Goal: Information Seeking & Learning: Learn about a topic

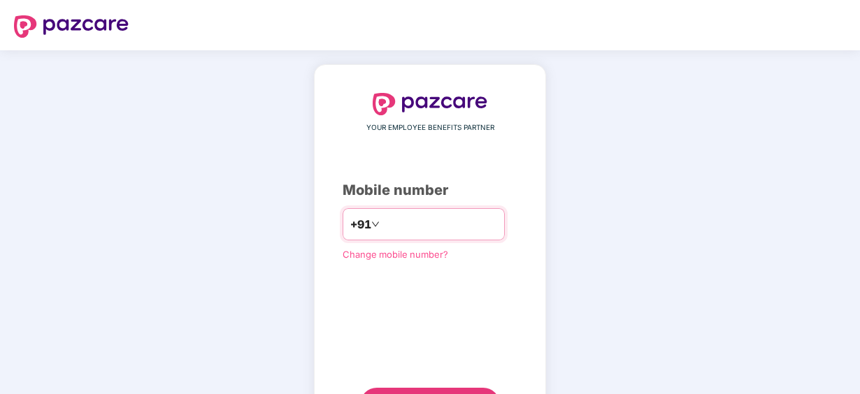
click at [382, 223] on input "**********" at bounding box center [439, 224] width 115 height 22
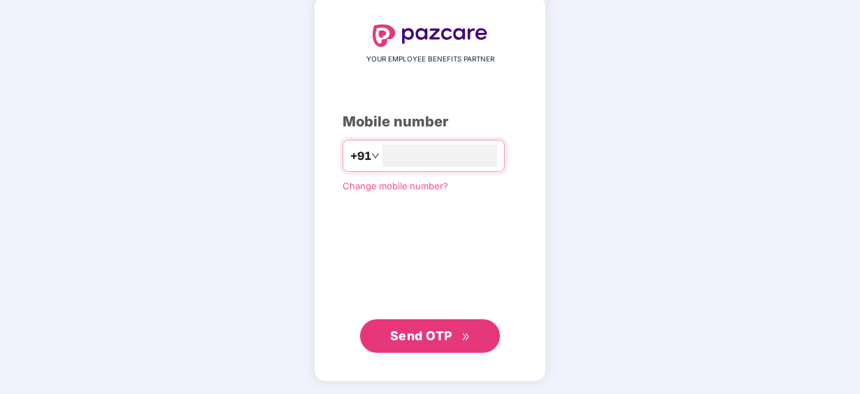
type input "**********"
click at [426, 344] on span "Send OTP" at bounding box center [430, 336] width 80 height 20
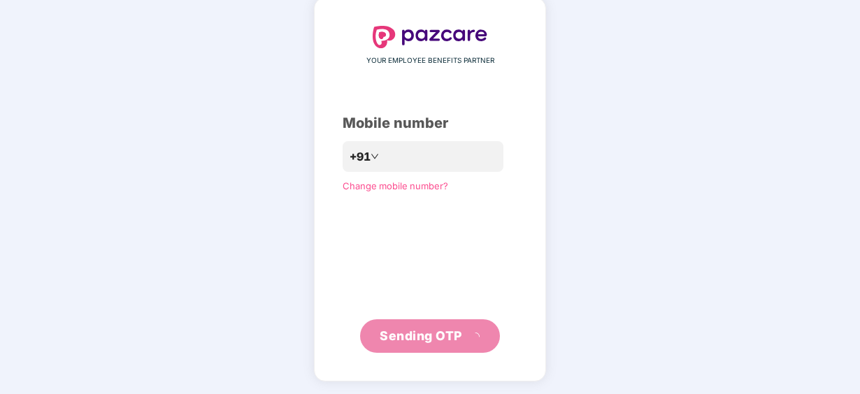
scroll to position [62, 0]
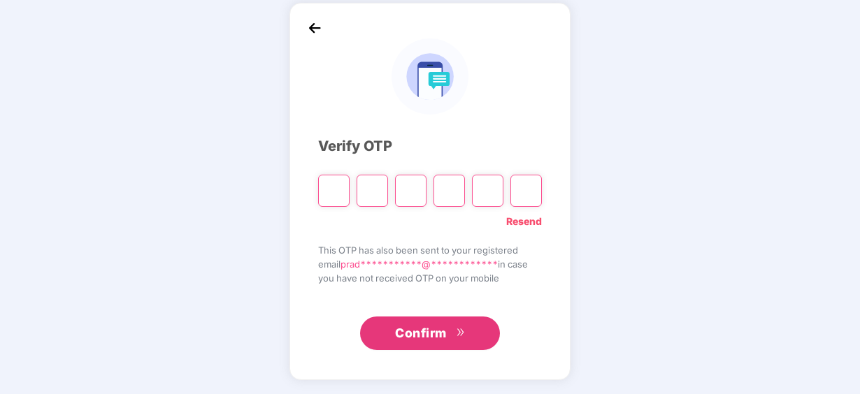
type input "*"
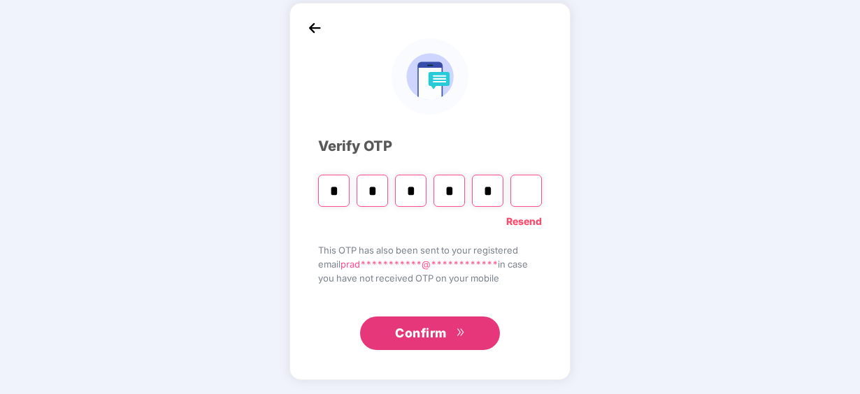
type input "*"
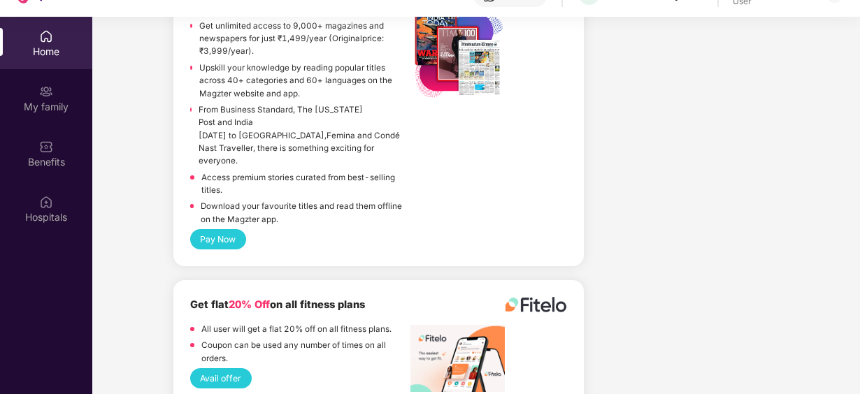
scroll to position [78, 0]
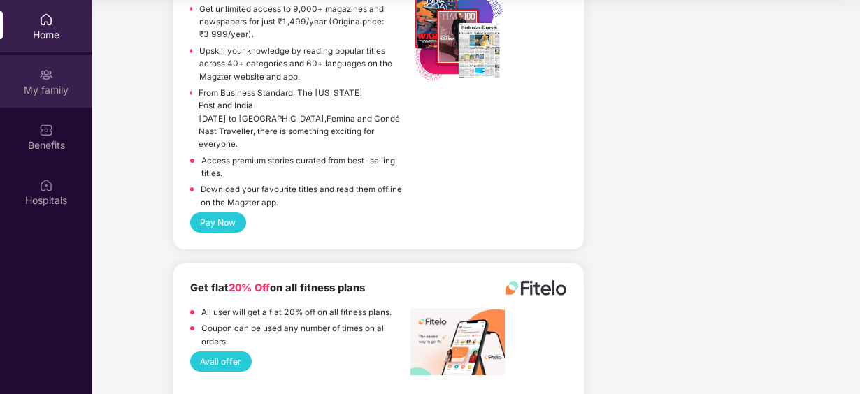
click at [36, 79] on div "My family" at bounding box center [46, 81] width 92 height 52
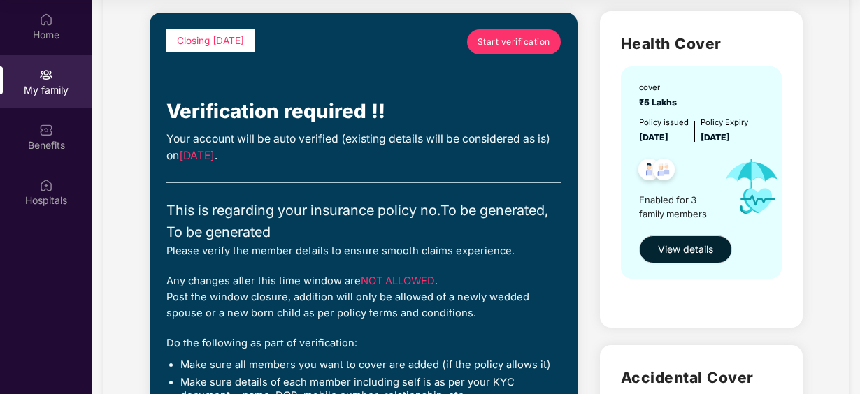
scroll to position [94, 0]
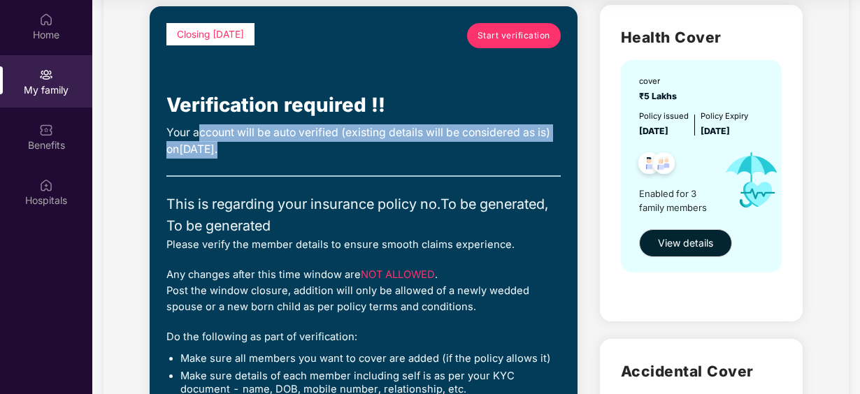
drag, startPoint x: 202, startPoint y: 129, endPoint x: 370, endPoint y: 151, distance: 169.2
click at [370, 151] on div "Your account will be auto verified (existing details will be considered as is) …" at bounding box center [362, 141] width 393 height 34
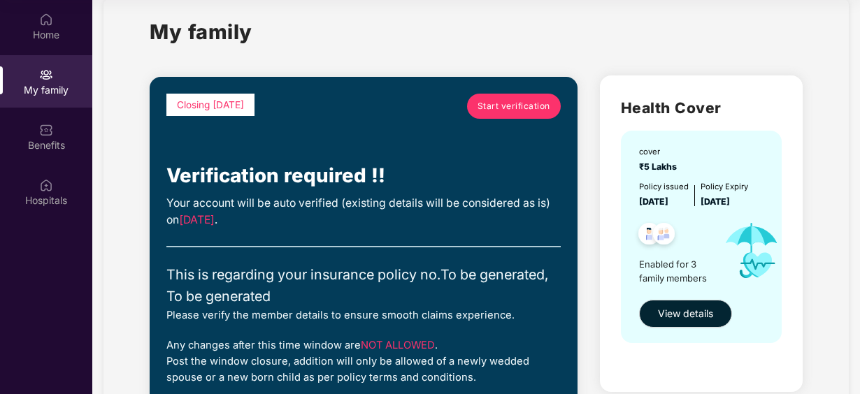
scroll to position [22, 0]
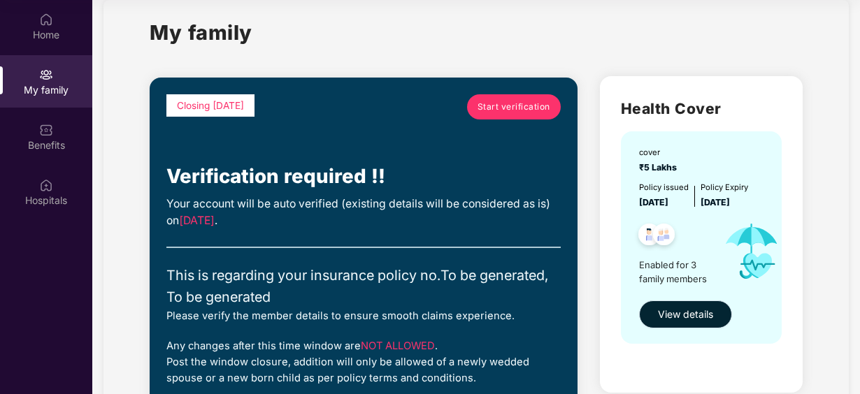
click at [684, 310] on span "View details" at bounding box center [685, 314] width 55 height 15
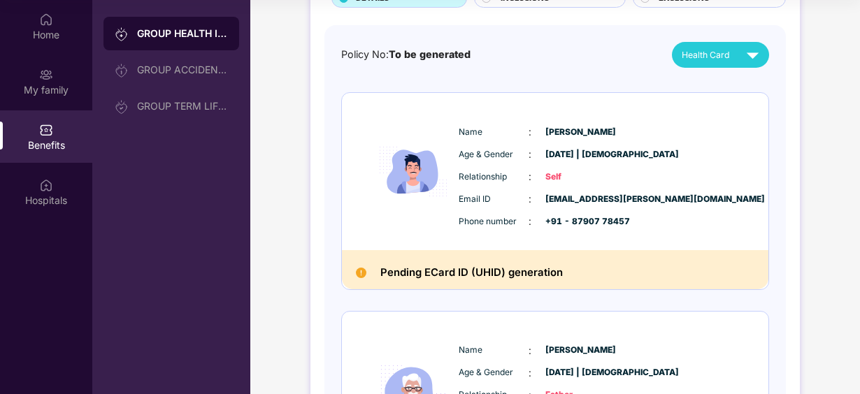
scroll to position [0, 0]
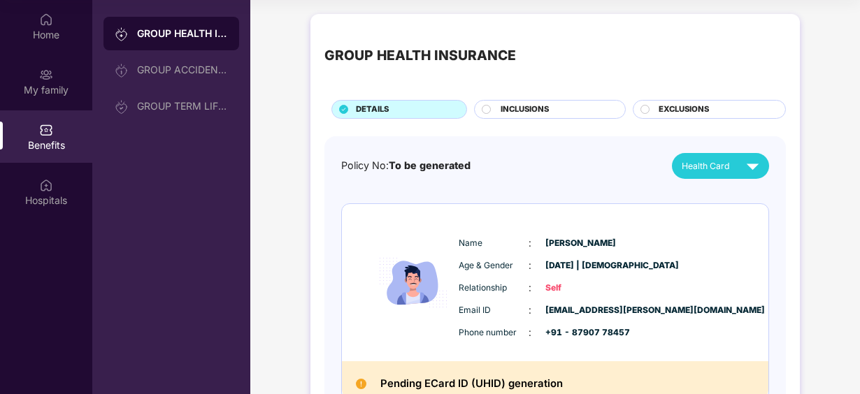
click at [510, 106] on span "INCLUSIONS" at bounding box center [524, 109] width 48 height 13
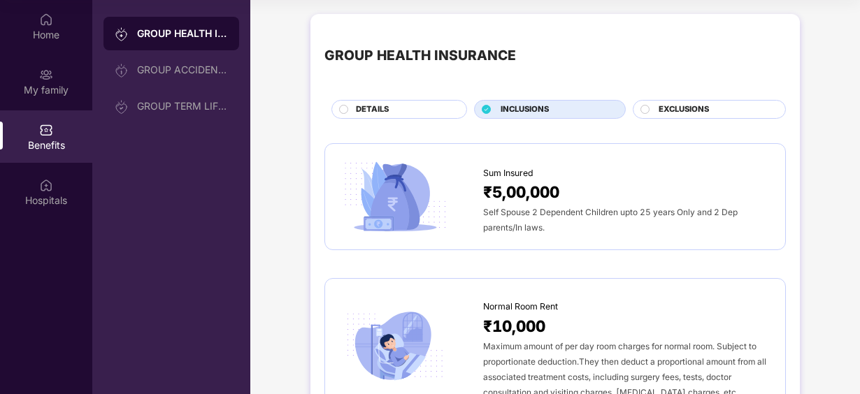
click at [656, 112] on div "EXCLUSIONS" at bounding box center [714, 110] width 127 height 15
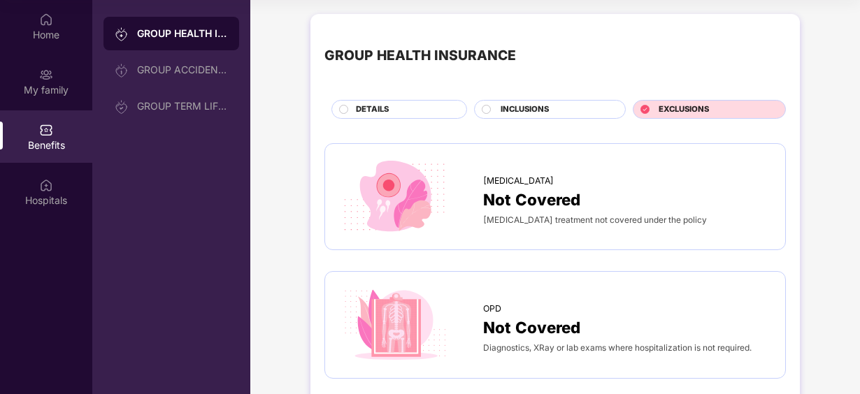
click at [523, 113] on span "INCLUSIONS" at bounding box center [524, 109] width 48 height 13
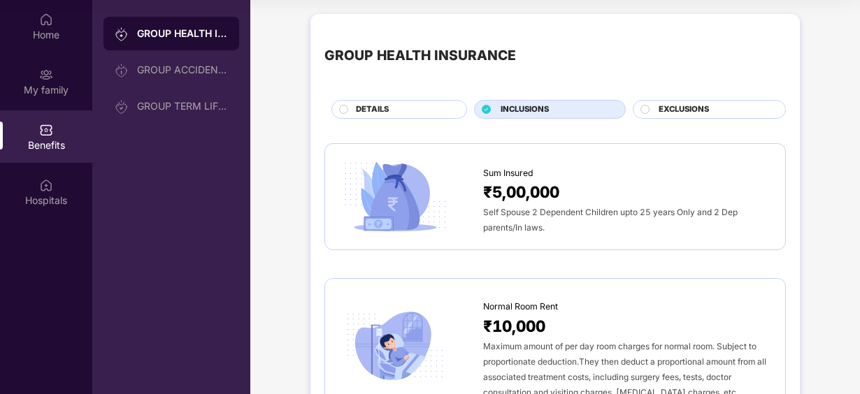
click at [433, 110] on div "DETAILS" at bounding box center [404, 110] width 110 height 15
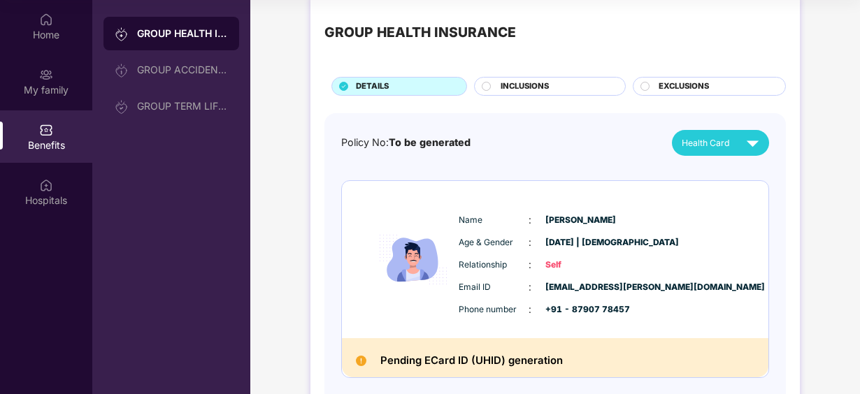
scroll to position [22, 0]
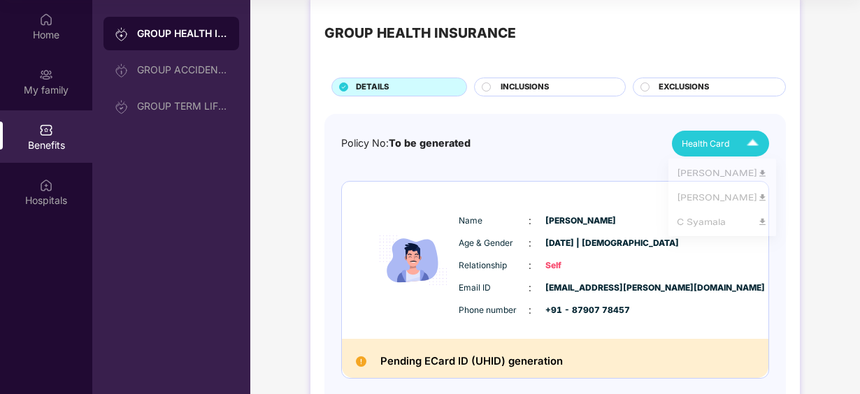
click at [714, 144] on span "Health Card" at bounding box center [705, 143] width 48 height 13
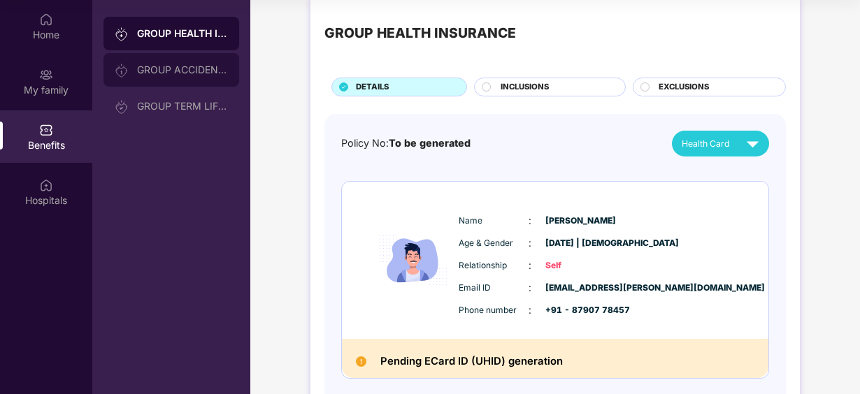
click at [181, 71] on div "GROUP ACCIDENTAL INSURANCE" at bounding box center [182, 69] width 91 height 11
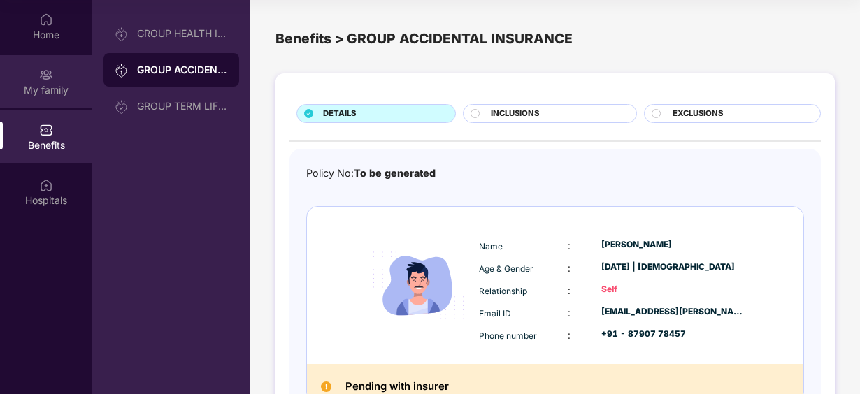
click at [50, 70] on img at bounding box center [46, 75] width 14 height 14
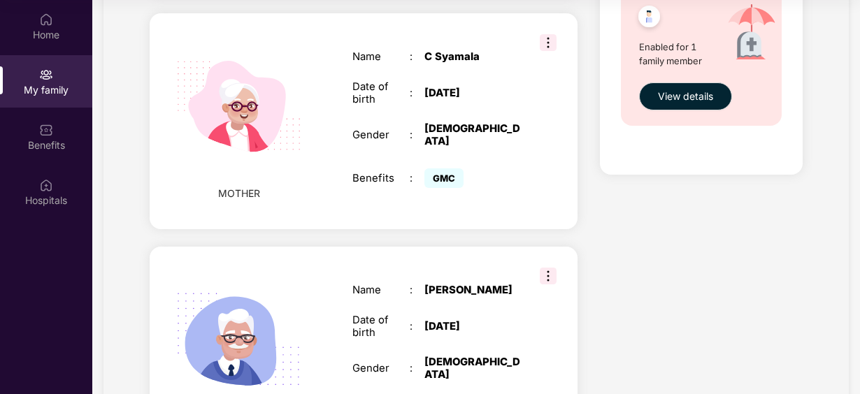
scroll to position [906, 0]
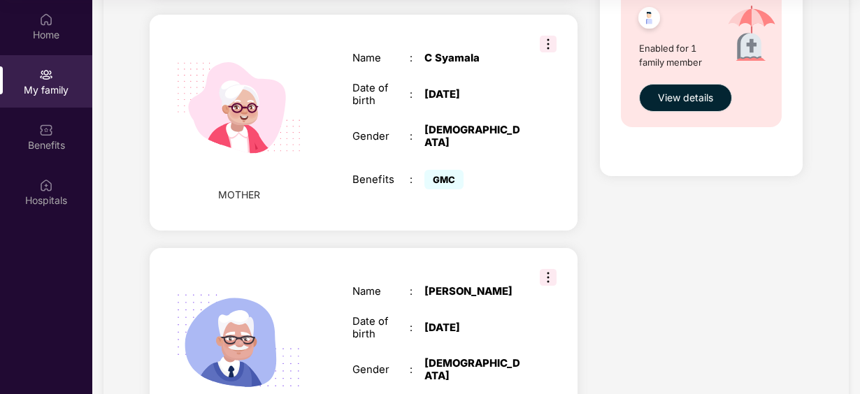
click at [439, 170] on span "GMC" at bounding box center [443, 180] width 39 height 20
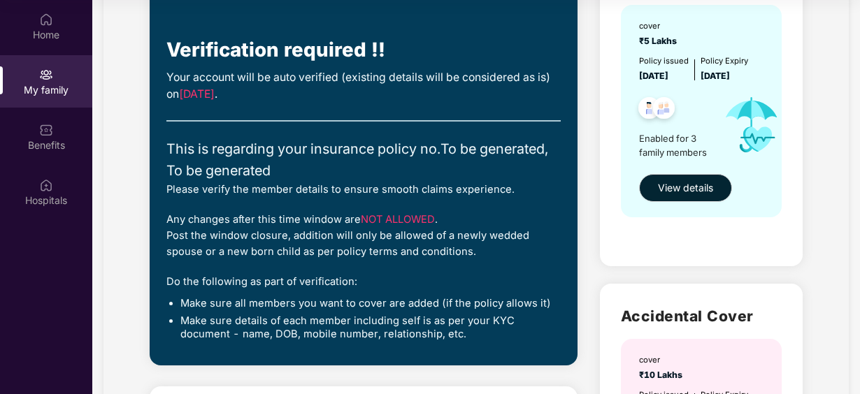
scroll to position [0, 0]
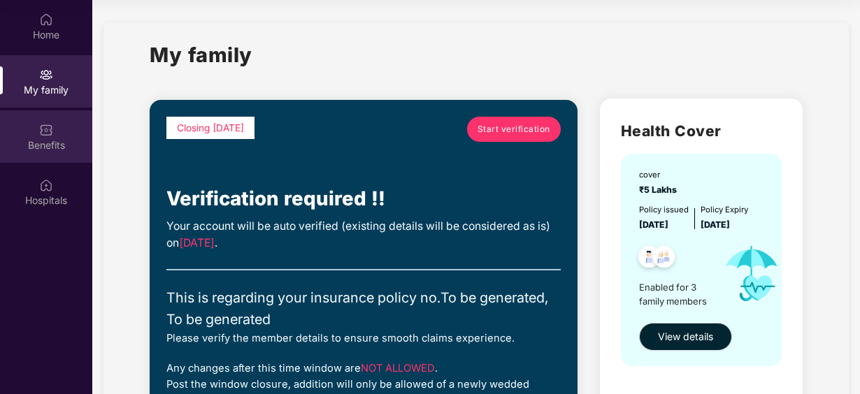
click at [46, 118] on div "Benefits" at bounding box center [46, 136] width 92 height 52
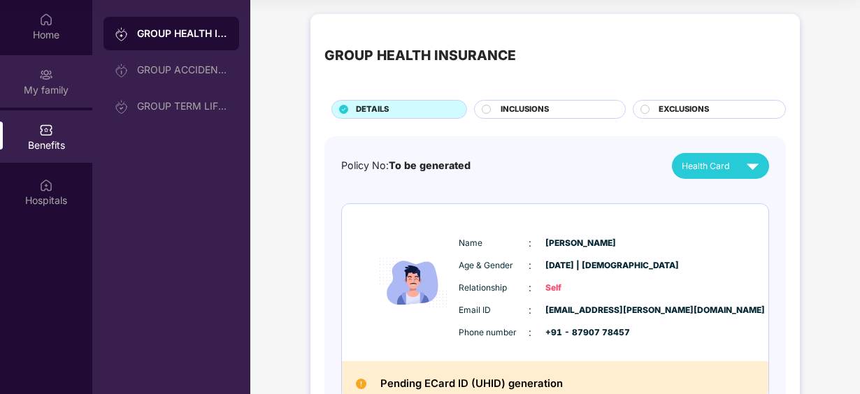
click at [39, 96] on div "My family" at bounding box center [46, 90] width 92 height 14
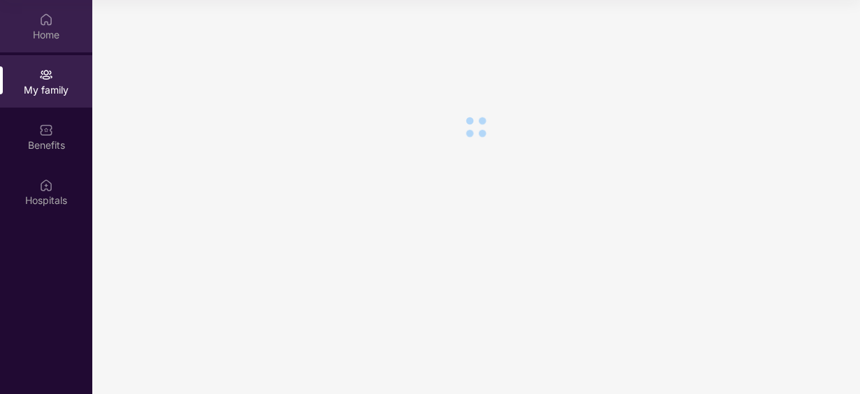
click at [38, 44] on div "Home" at bounding box center [46, 26] width 92 height 52
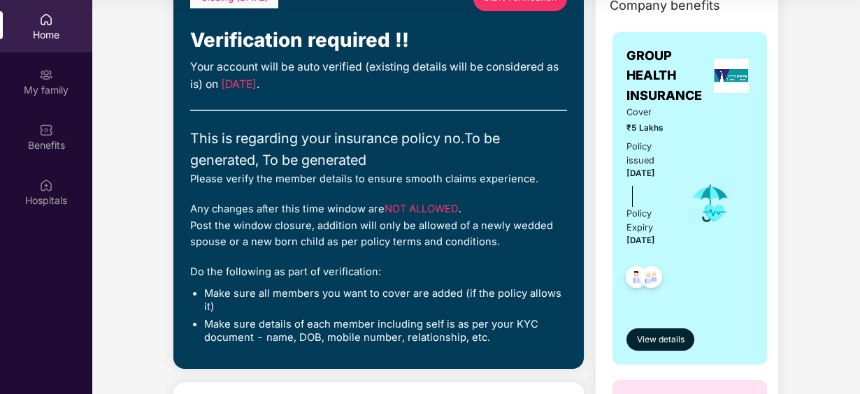
scroll to position [93, 0]
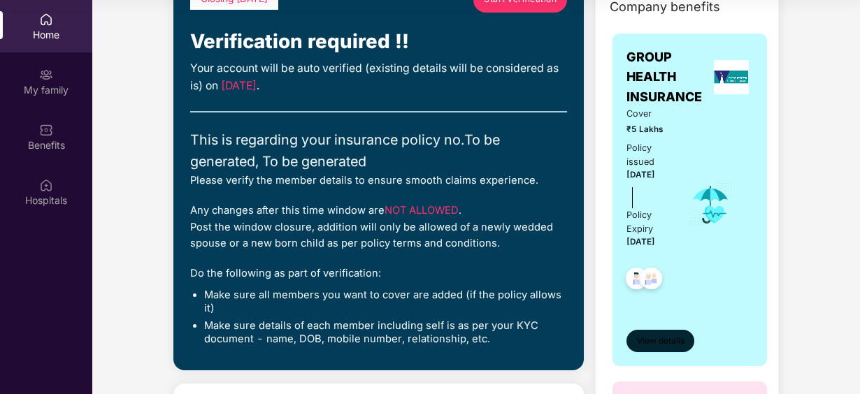
click at [658, 341] on span "View details" at bounding box center [661, 341] width 48 height 13
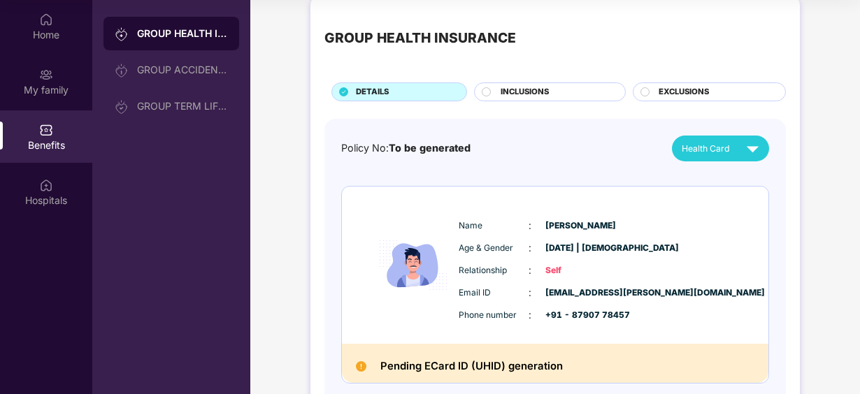
scroll to position [0, 0]
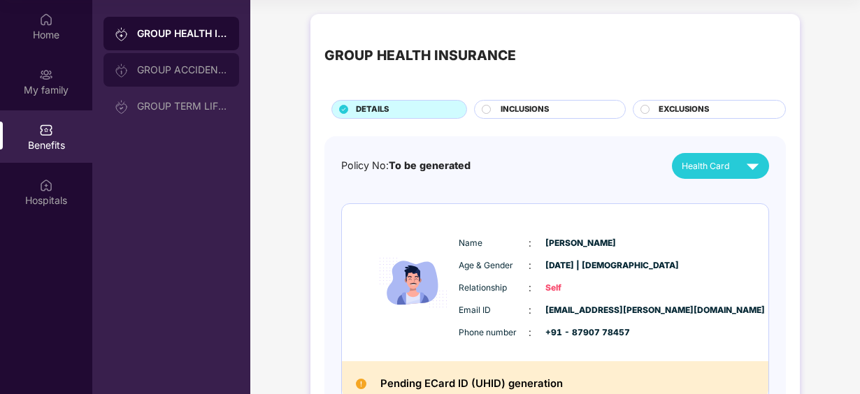
click at [155, 78] on div "GROUP ACCIDENTAL INSURANCE" at bounding box center [171, 70] width 136 height 34
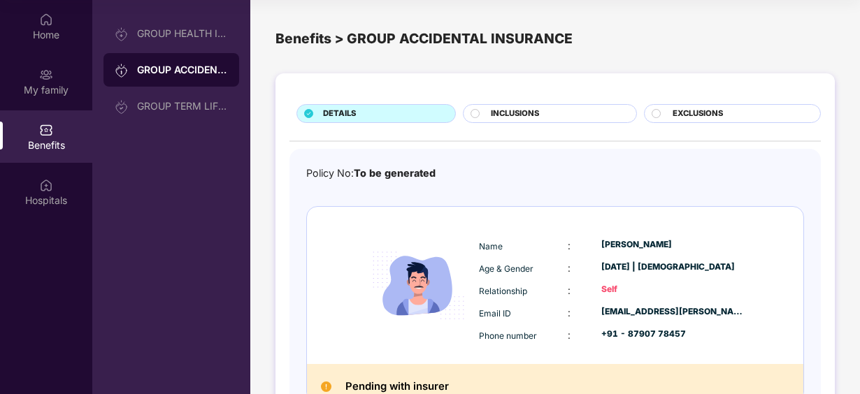
click at [537, 113] on span "INCLUSIONS" at bounding box center [515, 114] width 48 height 13
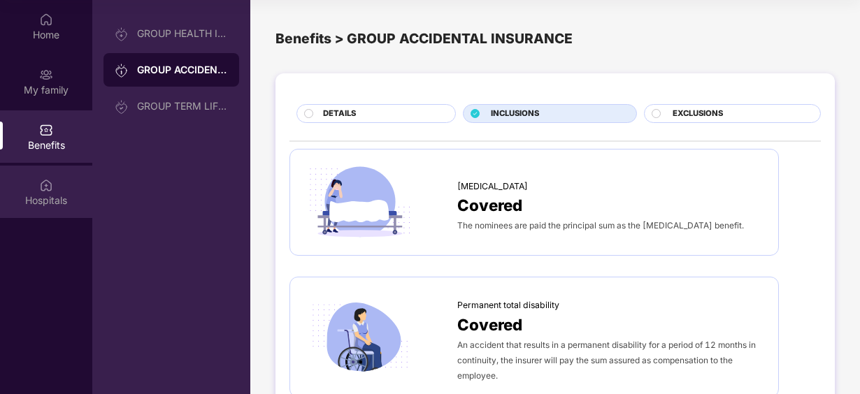
click at [24, 185] on div "Hospitals" at bounding box center [46, 192] width 92 height 52
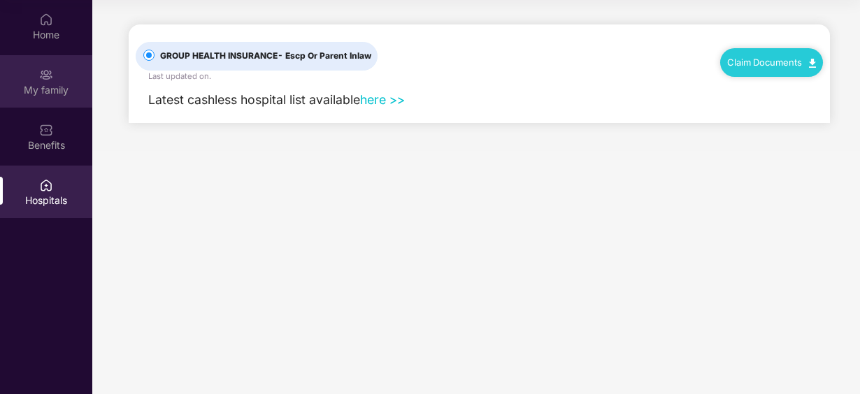
click at [36, 90] on div "My family" at bounding box center [46, 90] width 92 height 14
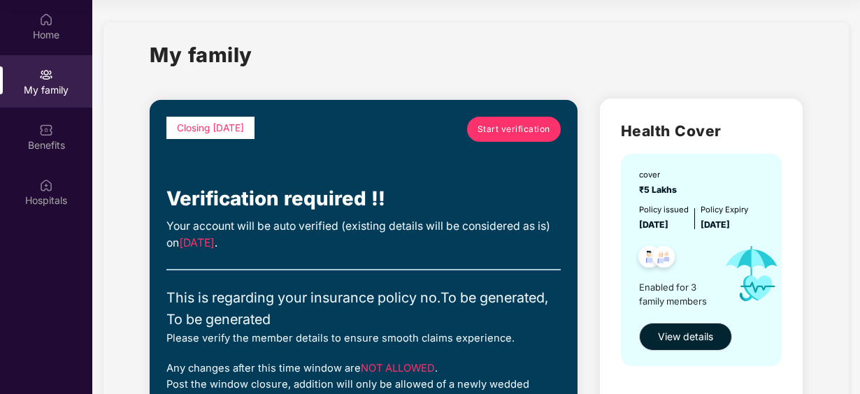
click at [493, 135] on span "Start verification" at bounding box center [513, 129] width 73 height 13
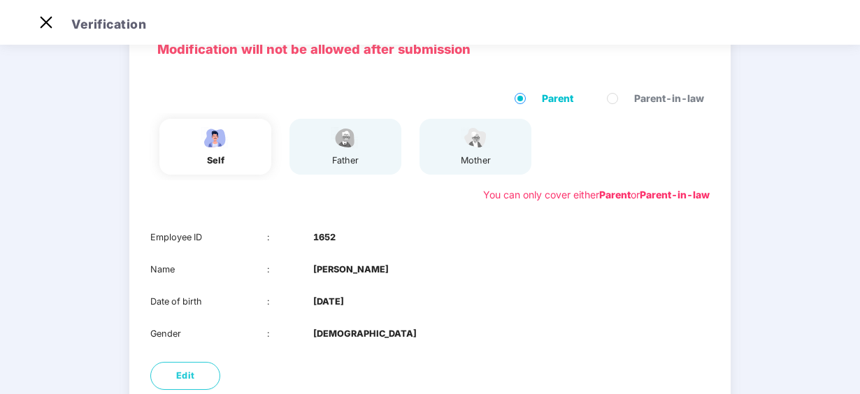
scroll to position [193, 0]
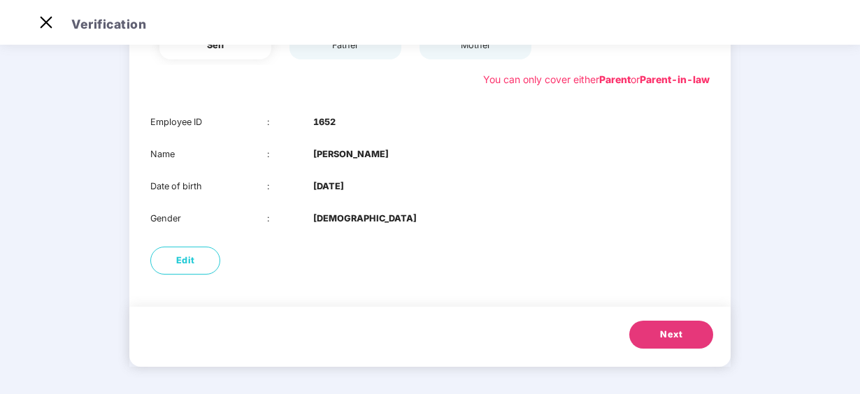
click at [656, 327] on button "Next" at bounding box center [671, 335] width 84 height 28
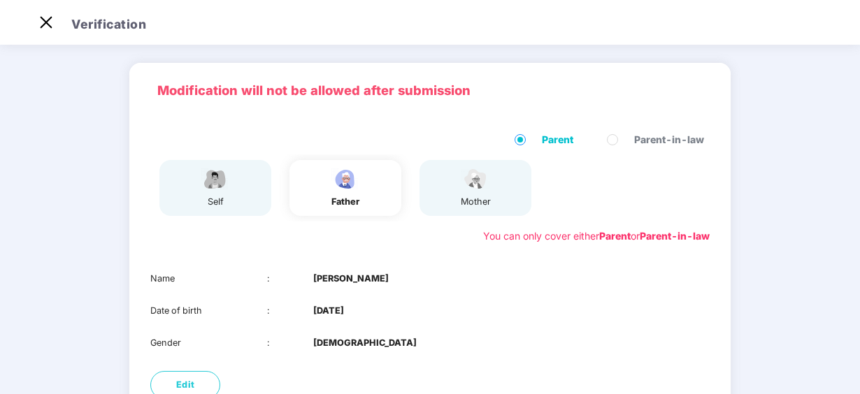
scroll to position [161, 0]
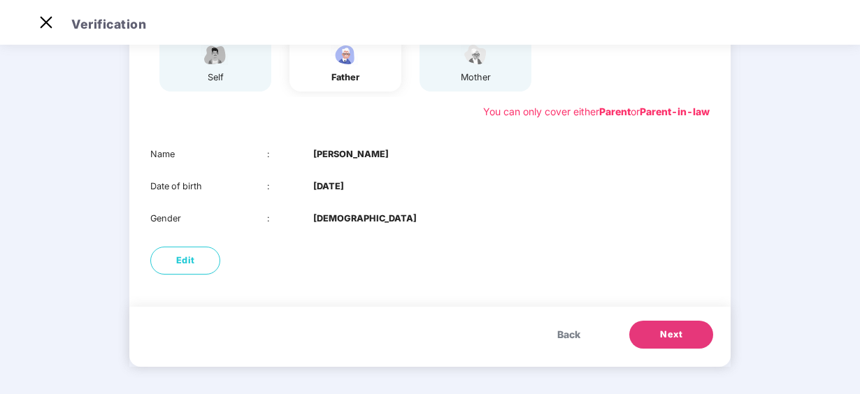
click at [658, 330] on button "Next" at bounding box center [671, 335] width 84 height 28
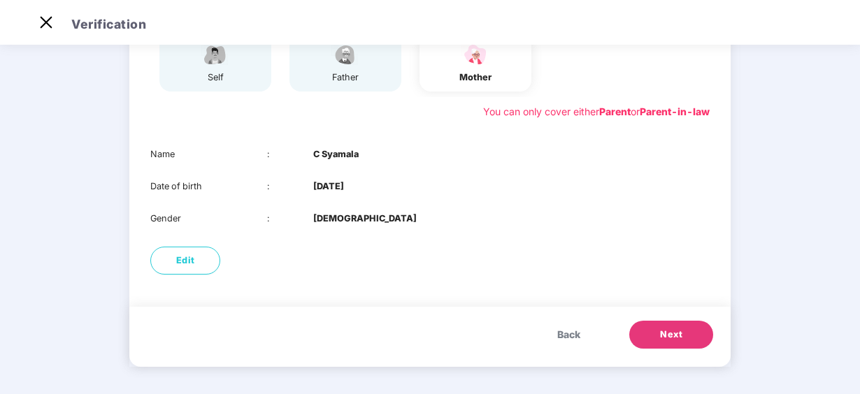
click at [665, 335] on span "Next" at bounding box center [671, 335] width 22 height 14
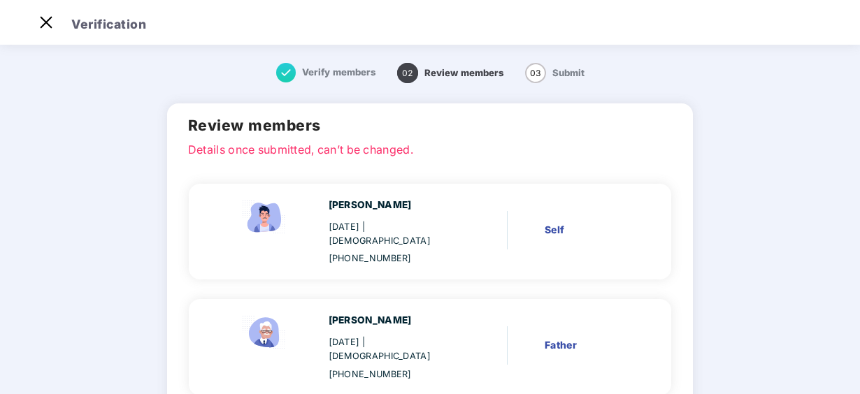
scroll to position [193, 0]
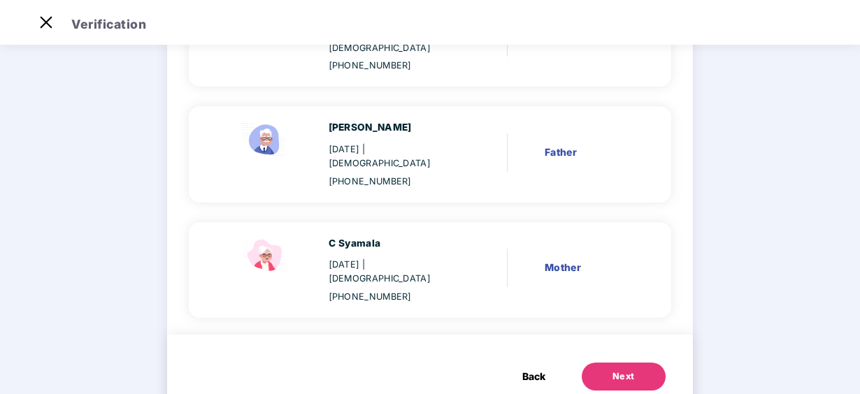
click at [593, 363] on button "Next" at bounding box center [623, 377] width 84 height 28
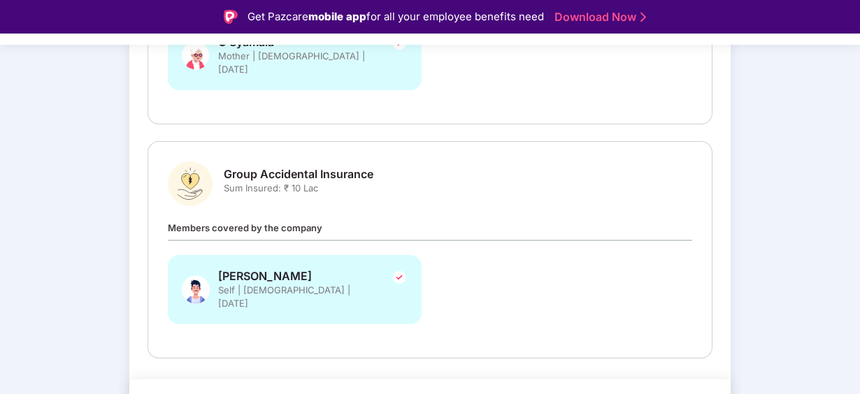
scroll to position [34, 0]
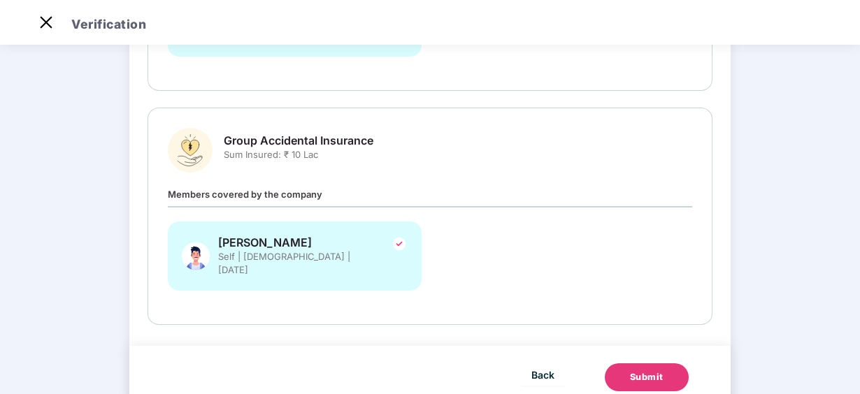
click at [289, 148] on span "Sum Insured: ₹ 10 Lac" at bounding box center [299, 154] width 150 height 13
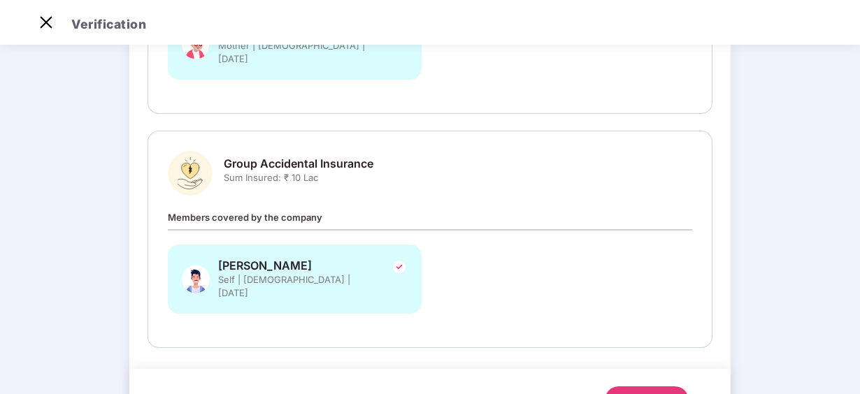
scroll to position [419, 0]
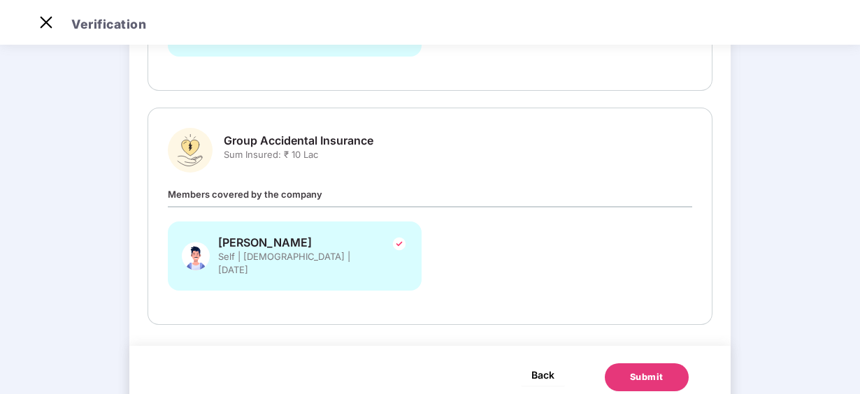
click at [534, 366] on span "Back" at bounding box center [542, 374] width 23 height 17
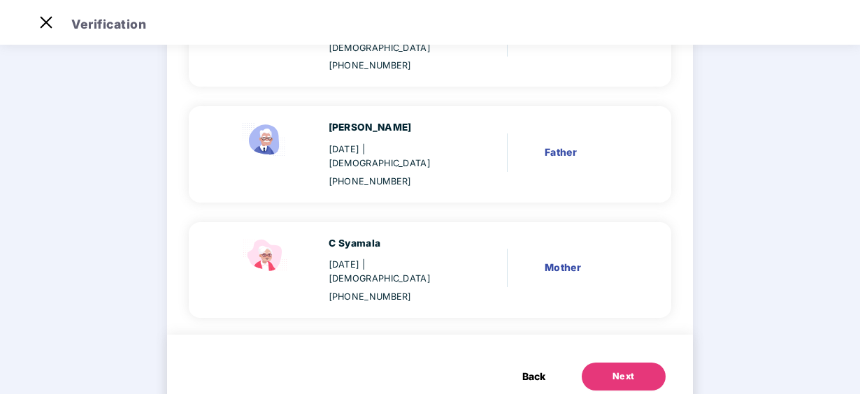
click at [534, 363] on button "Back" at bounding box center [533, 377] width 51 height 28
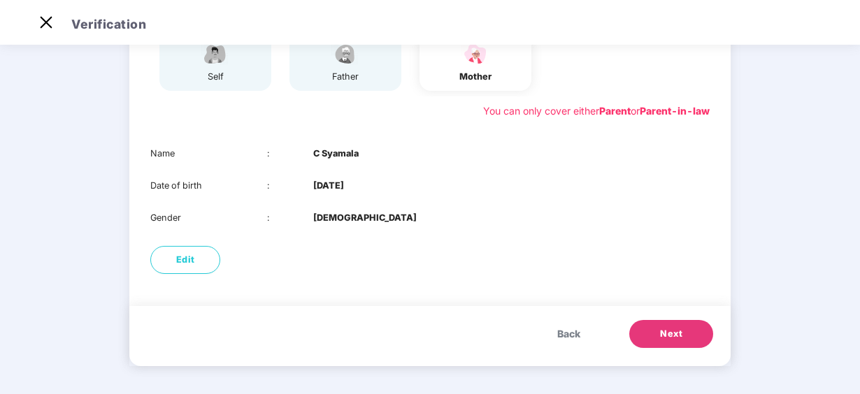
scroll to position [161, 0]
click at [560, 334] on span "Back" at bounding box center [568, 334] width 23 height 15
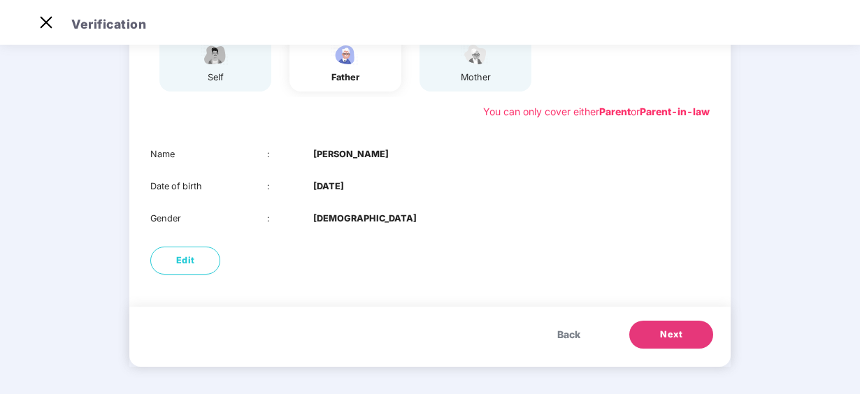
click at [709, 216] on div "Name : [PERSON_NAME] Date of birth : [DEMOGRAPHIC_DATA] Gender : [DEMOGRAPHIC_D…" at bounding box center [429, 186] width 601 height 106
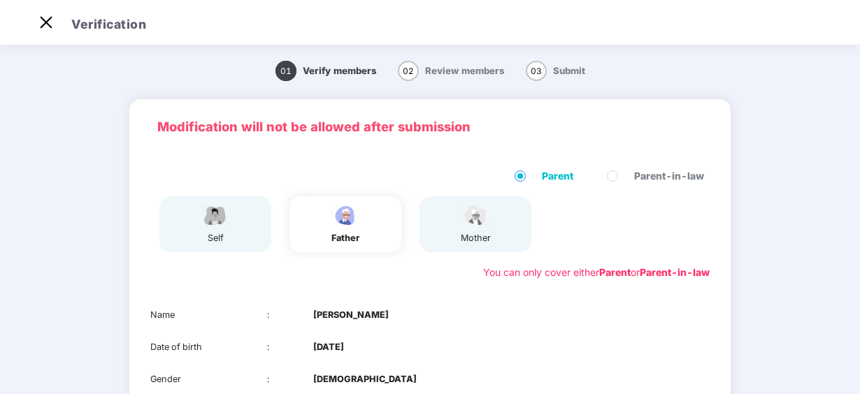
click at [32, 17] on header "Verification" at bounding box center [430, 22] width 860 height 45
click at [55, 22] on img at bounding box center [46, 22] width 22 height 22
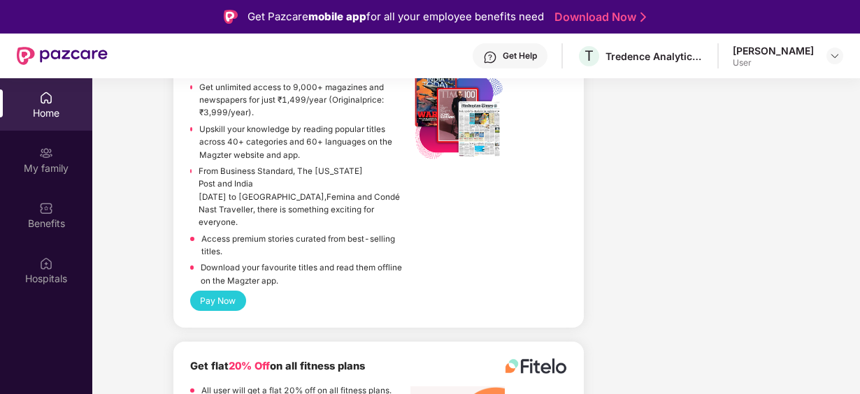
click at [513, 61] on div "Get Help" at bounding box center [520, 55] width 34 height 11
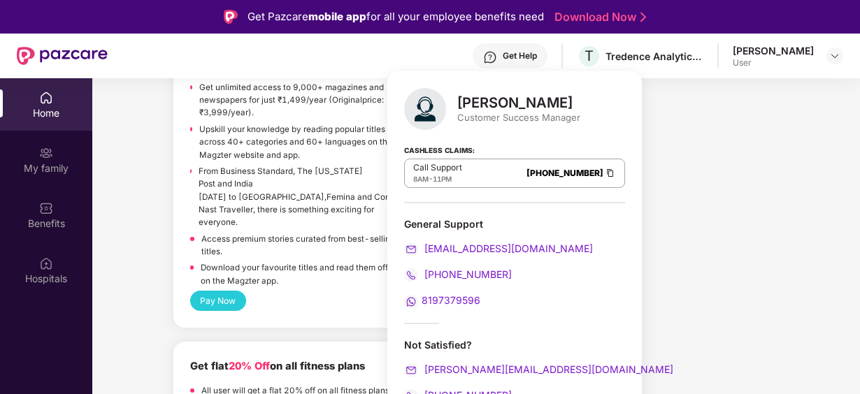
scroll to position [78, 0]
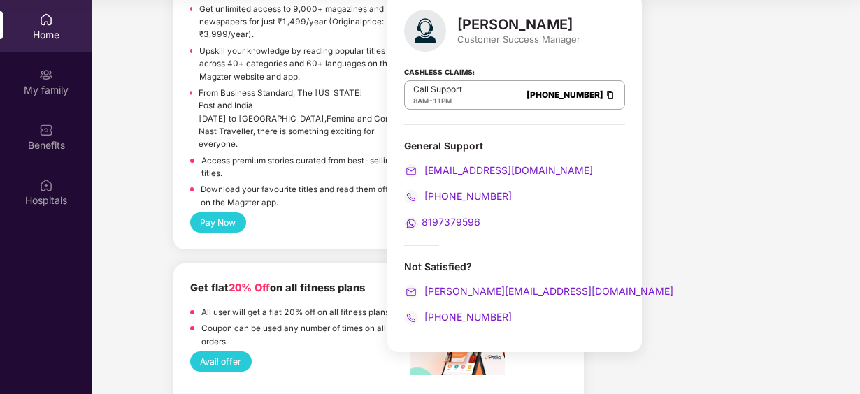
click at [601, 98] on link "[PHONE_NUMBER]" at bounding box center [564, 94] width 77 height 10
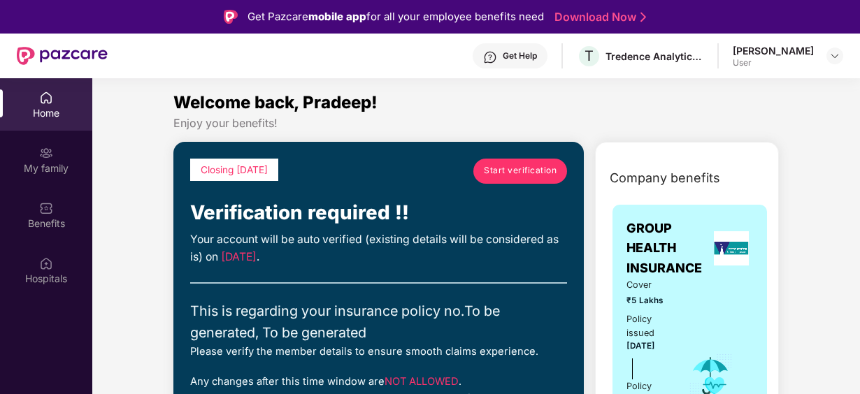
scroll to position [194, 0]
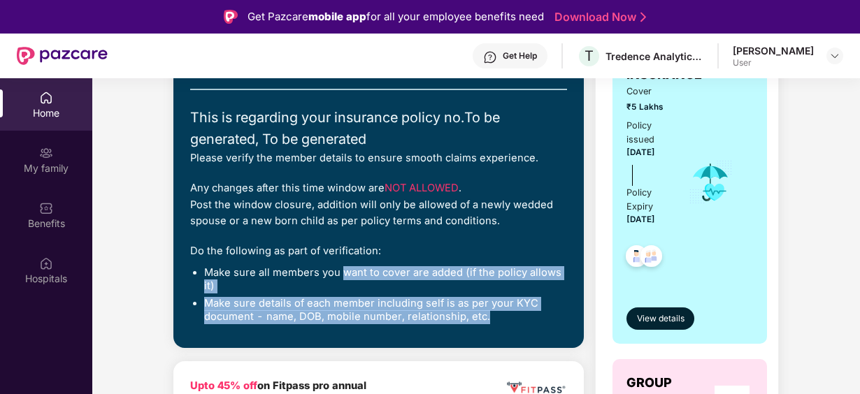
drag, startPoint x: 342, startPoint y: 273, endPoint x: 493, endPoint y: 315, distance: 157.5
click at [493, 315] on div "Closing [DATE] Start verification Verification required !! Your account will be…" at bounding box center [378, 148] width 377 height 366
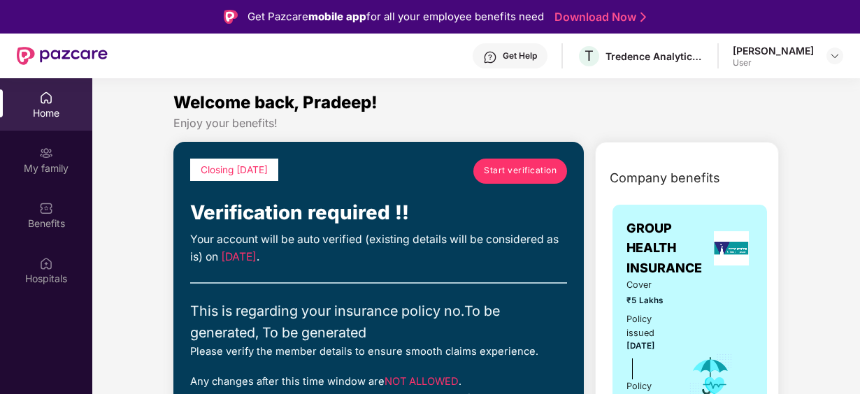
click at [760, 48] on div "[PERSON_NAME]" at bounding box center [772, 50] width 81 height 13
click at [823, 57] on div "[PERSON_NAME] User" at bounding box center [787, 56] width 110 height 24
click at [830, 57] on img at bounding box center [834, 55] width 11 height 11
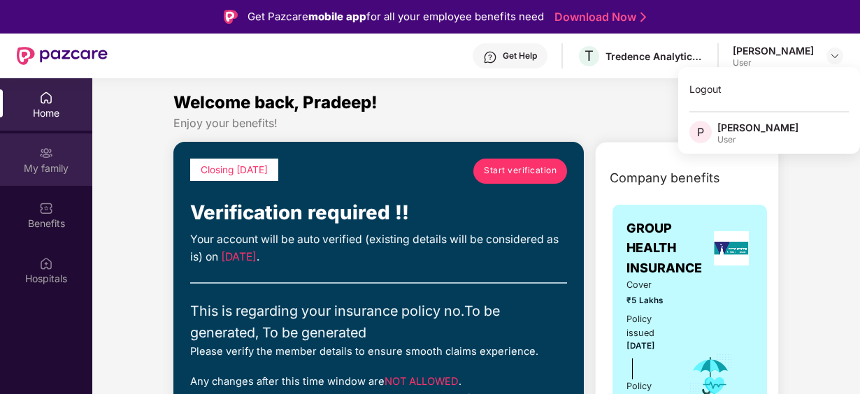
click at [62, 163] on div "My family" at bounding box center [46, 168] width 92 height 14
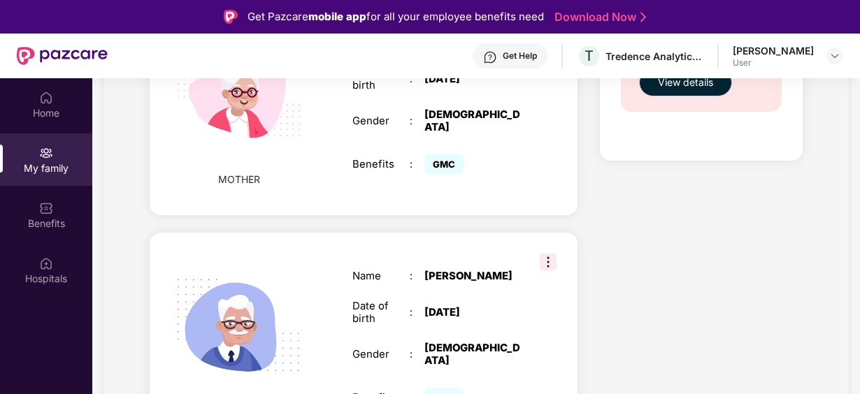
scroll to position [1009, 0]
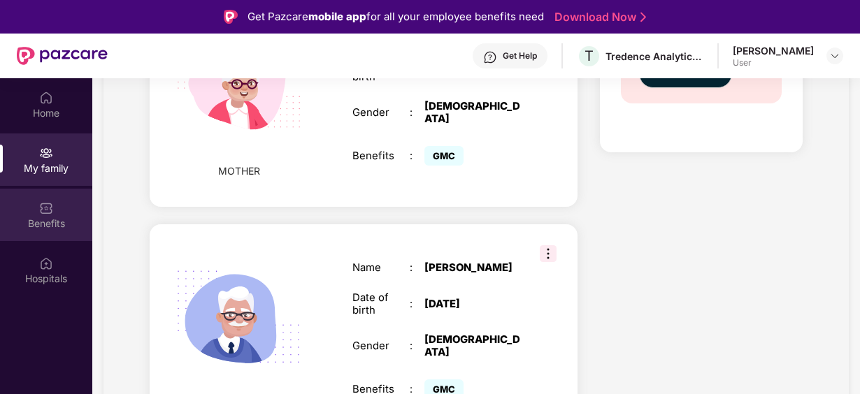
click at [33, 207] on div "Benefits" at bounding box center [46, 215] width 92 height 52
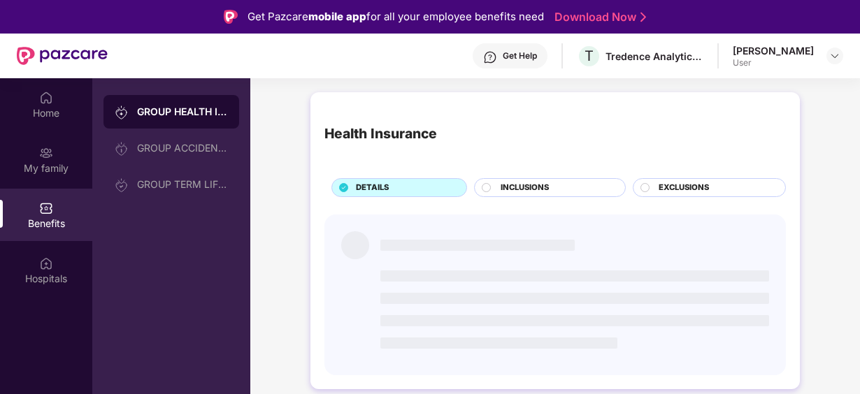
scroll to position [0, 0]
click at [32, 260] on div "Hospitals" at bounding box center [46, 270] width 92 height 52
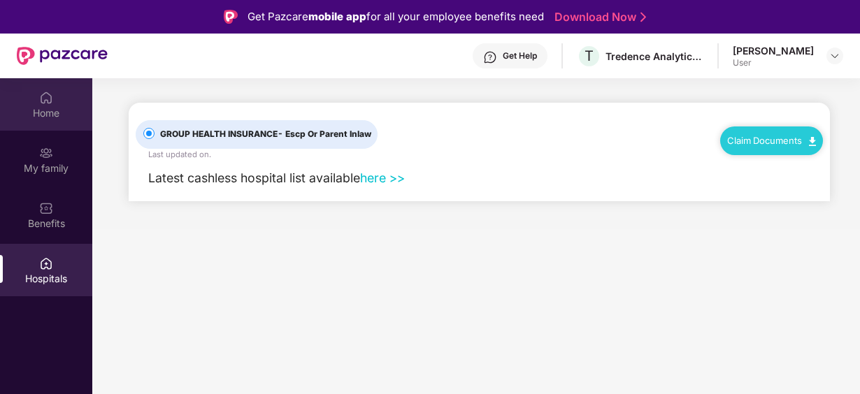
click at [29, 106] on div "Home" at bounding box center [46, 113] width 92 height 14
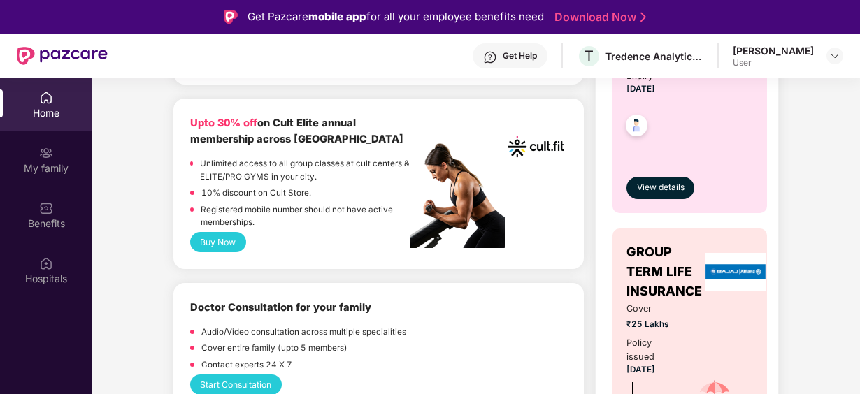
scroll to position [670, 0]
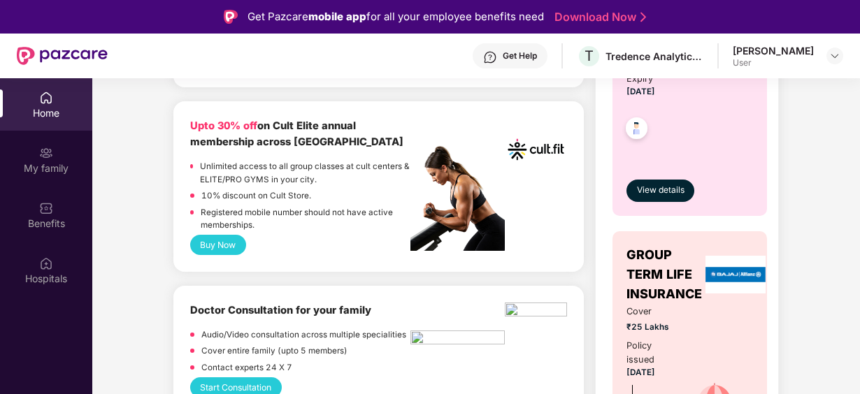
click at [208, 235] on button "Buy Now" at bounding box center [218, 245] width 56 height 20
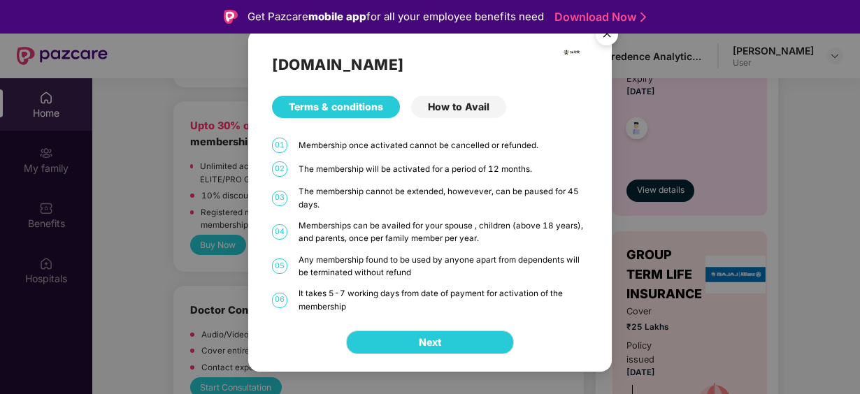
scroll to position [78, 0]
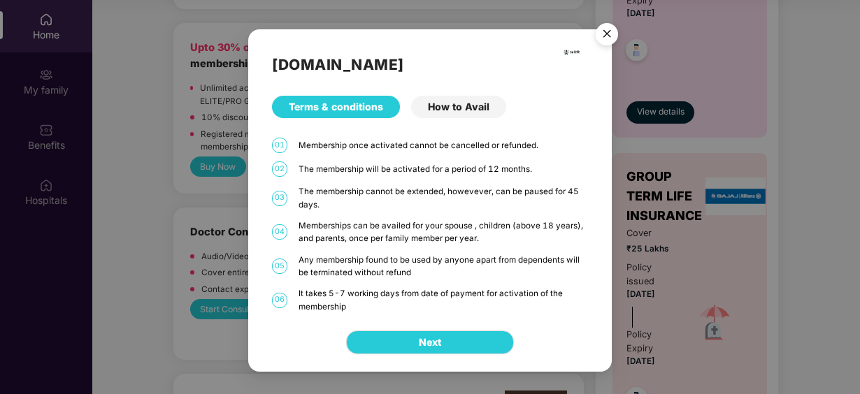
click at [474, 112] on div "How to Avail" at bounding box center [458, 107] width 95 height 22
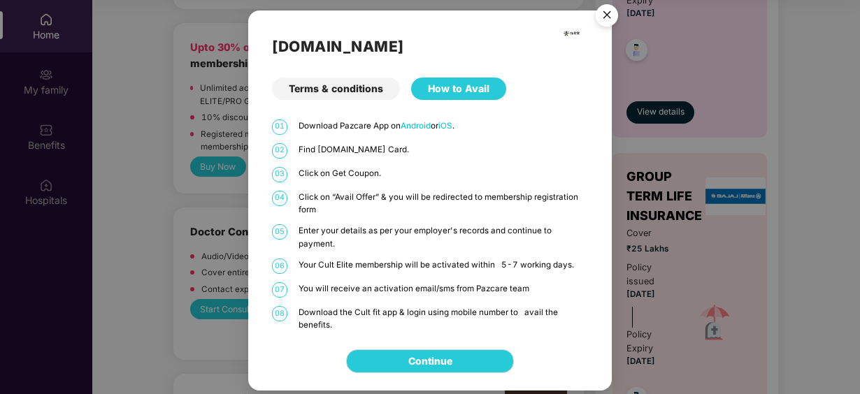
click at [603, 23] on img "Close" at bounding box center [606, 17] width 39 height 39
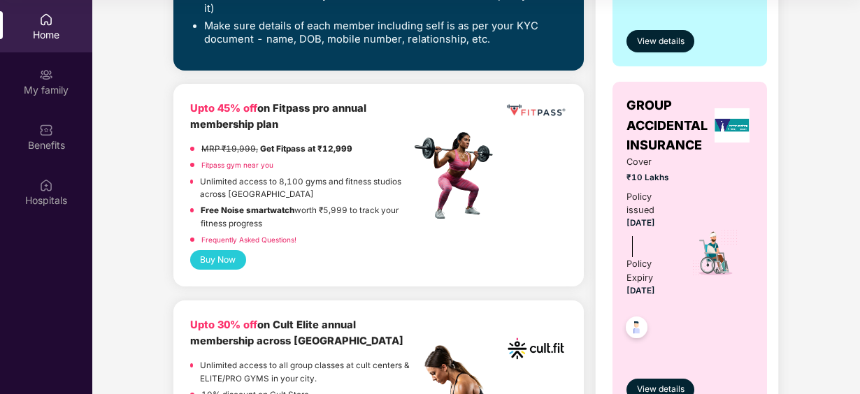
scroll to position [385, 0]
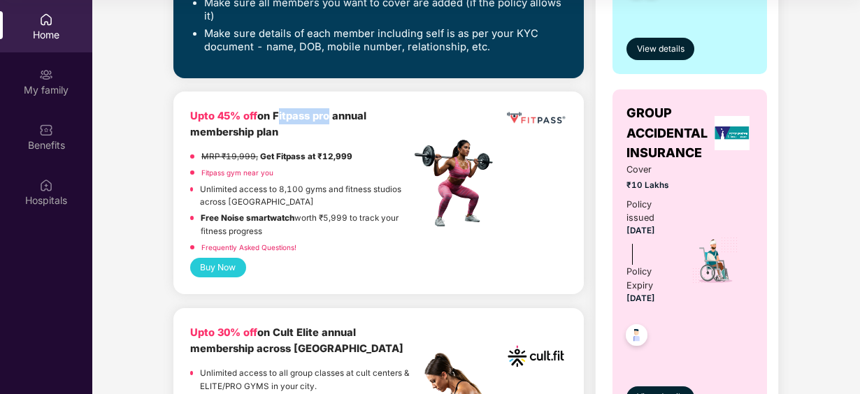
drag, startPoint x: 275, startPoint y: 103, endPoint x: 326, endPoint y: 106, distance: 50.4
click at [326, 110] on b "Upto 45% off on Fitpass pro annual membership plan" at bounding box center [278, 124] width 176 height 29
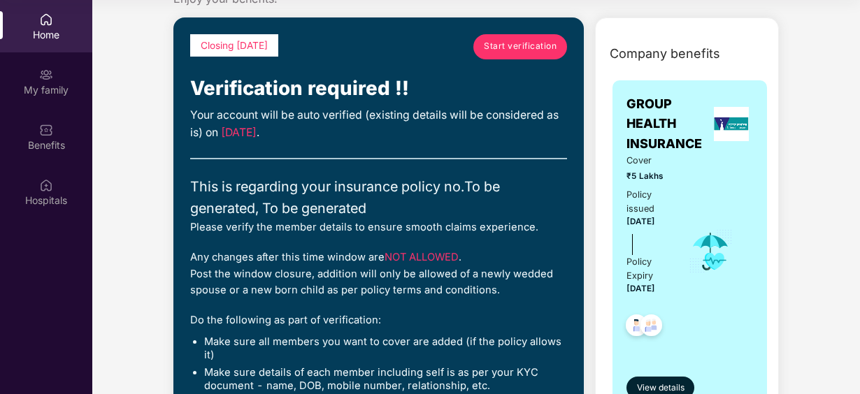
scroll to position [45, 0]
